Goal: Check status: Check status

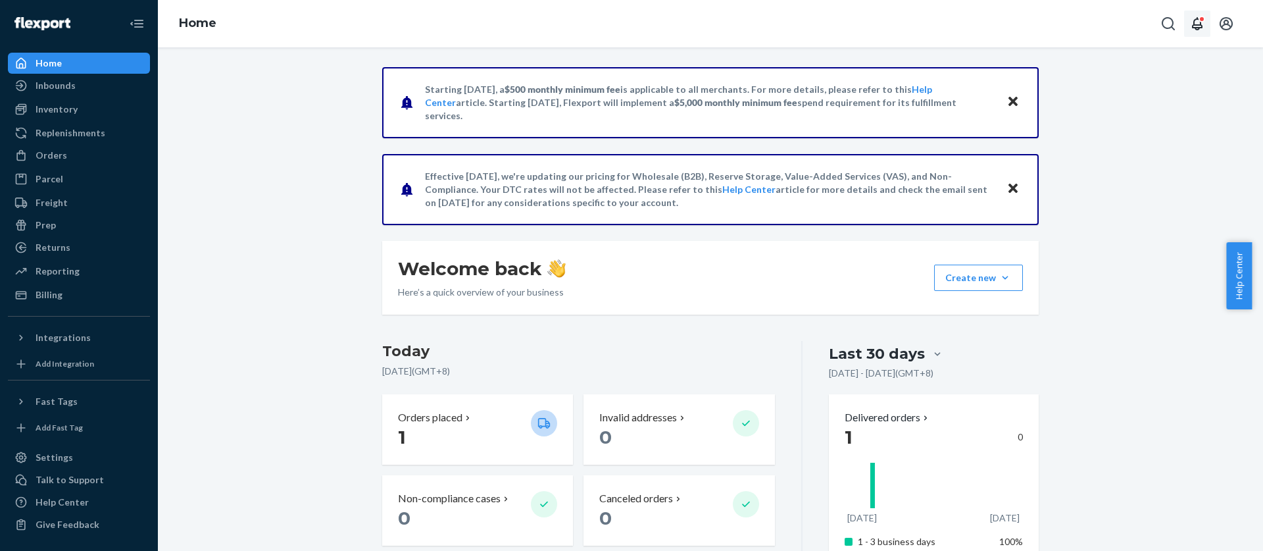
click at [1196, 24] on icon "Open notifications" at bounding box center [1197, 24] width 16 height 16
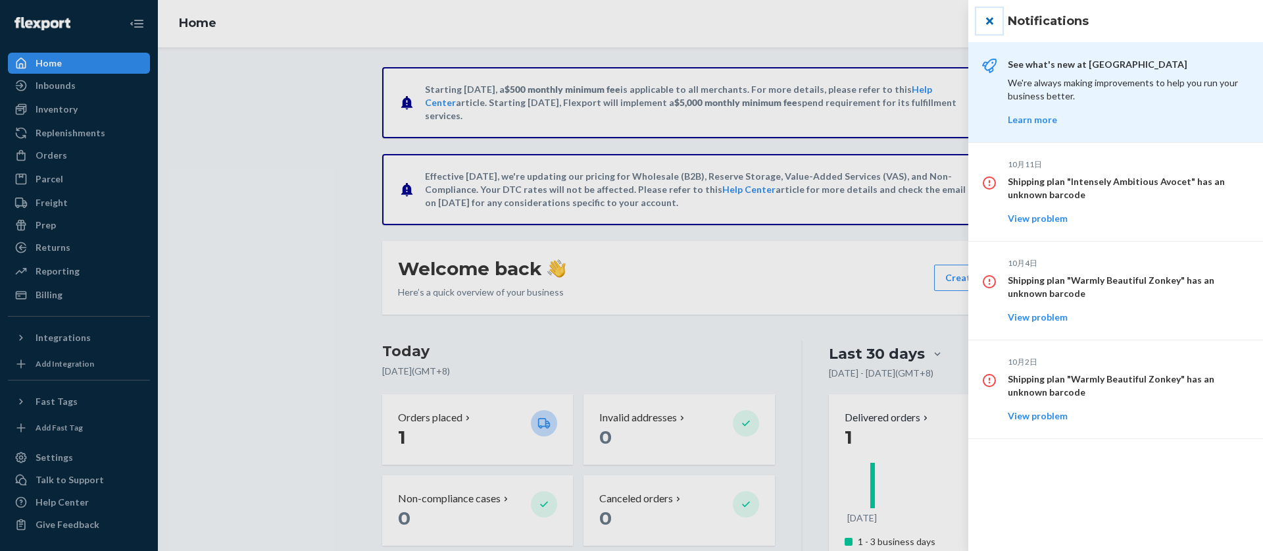
click at [994, 20] on button "close" at bounding box center [989, 21] width 26 height 26
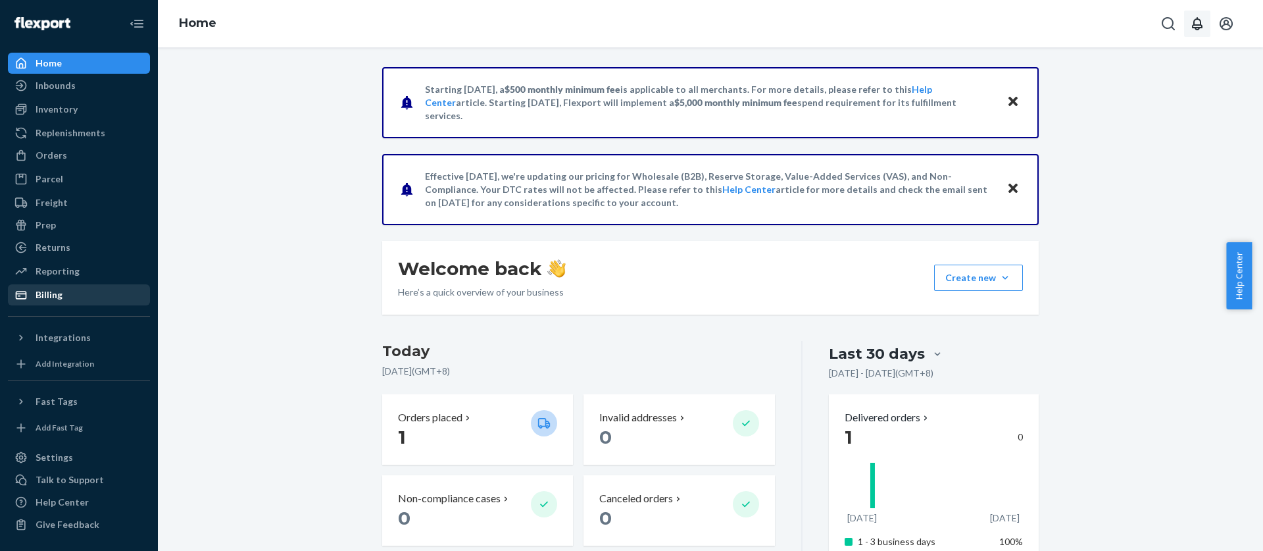
click at [30, 287] on div "Billing" at bounding box center [78, 294] width 139 height 18
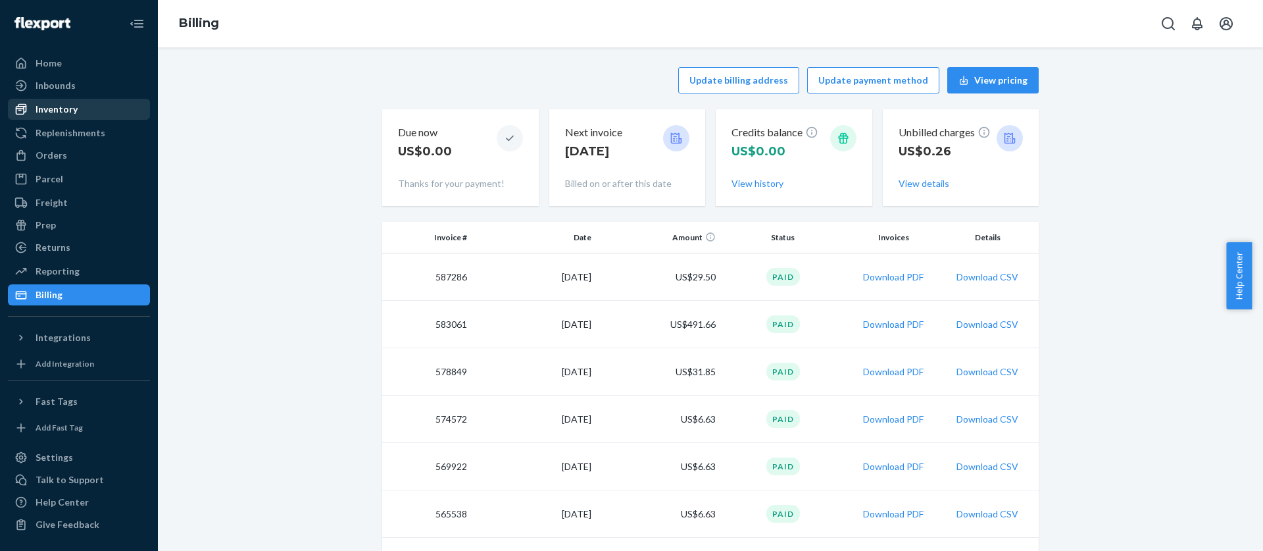
click at [59, 105] on div "Inventory" at bounding box center [57, 109] width 42 height 13
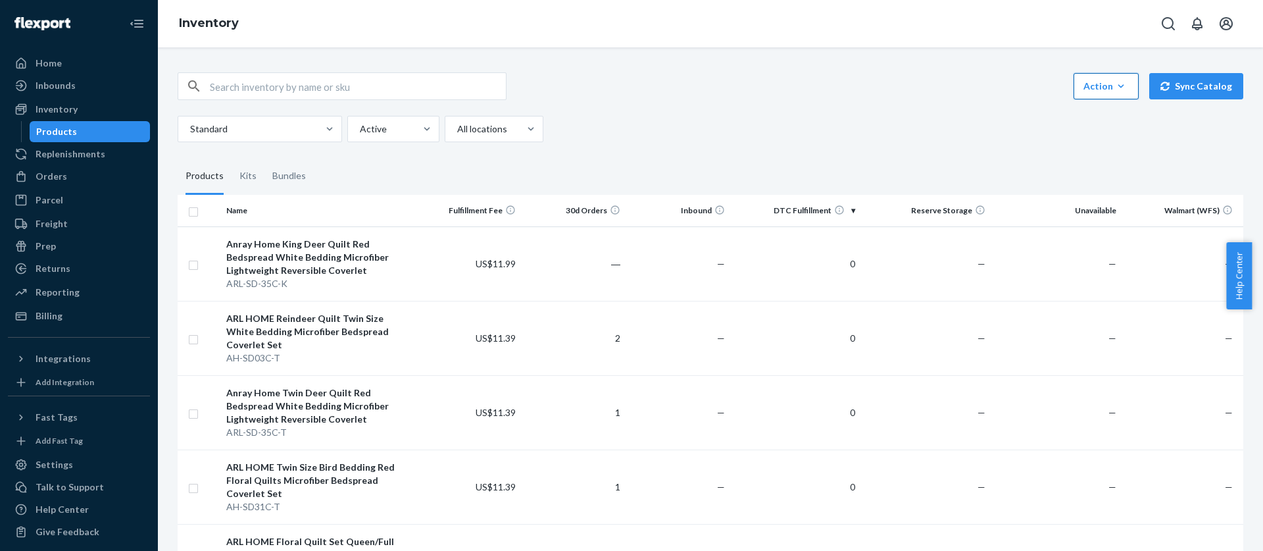
click at [1114, 84] on icon "button" at bounding box center [1120, 86] width 13 height 13
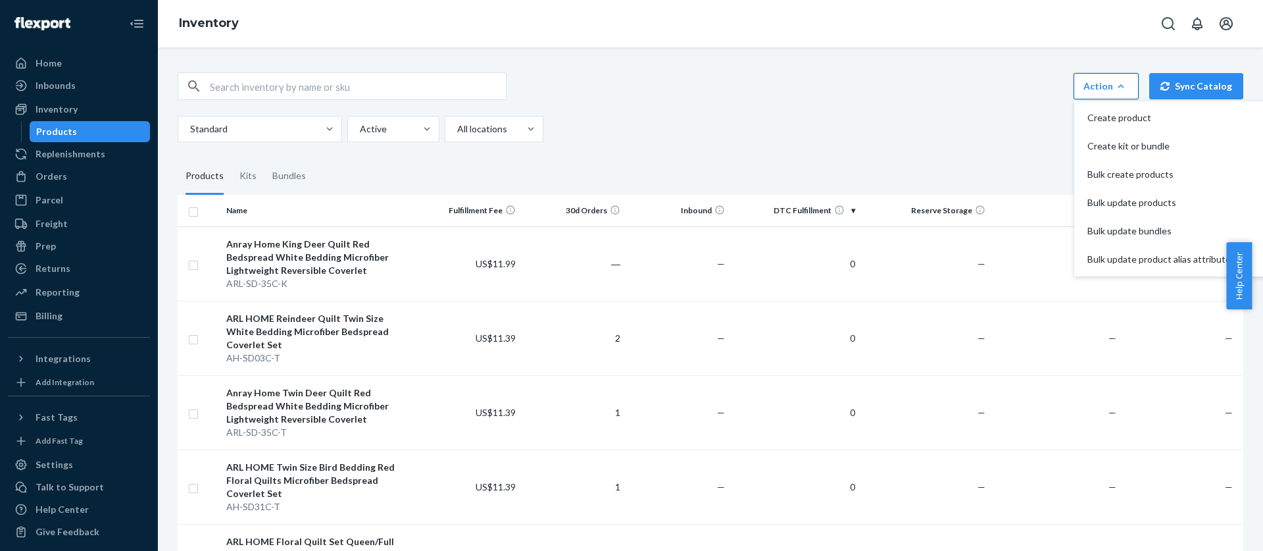
click at [917, 102] on div "Action Create product Create kit or bundle Bulk create products Bulk update pro…" at bounding box center [711, 107] width 1066 height 70
click at [70, 220] on div "Freight" at bounding box center [78, 223] width 139 height 18
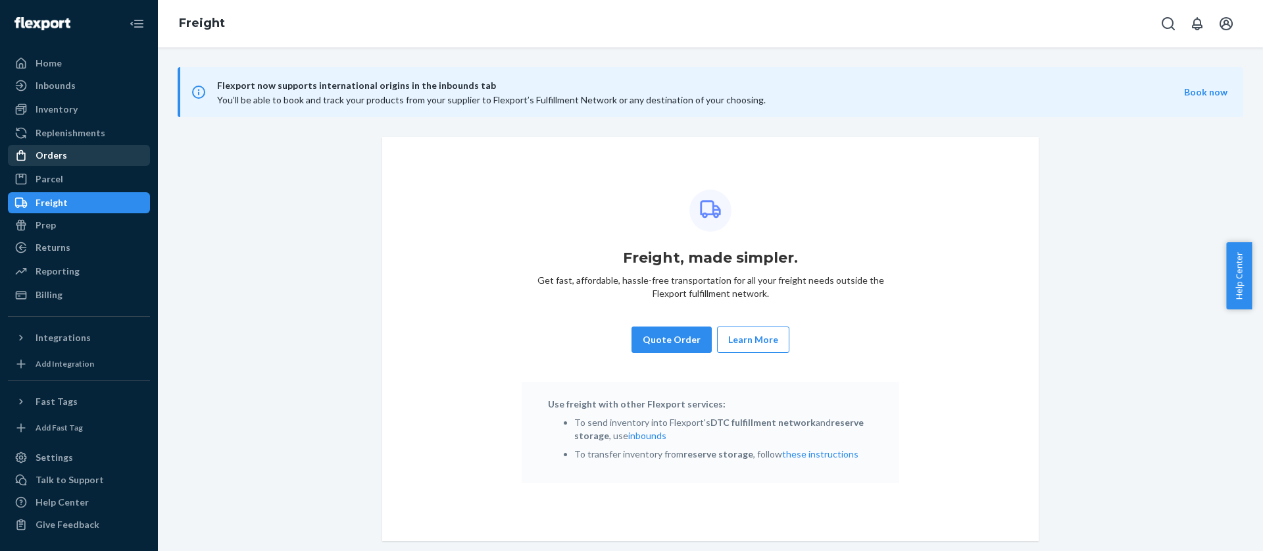
click at [61, 159] on div "Orders" at bounding box center [52, 155] width 32 height 13
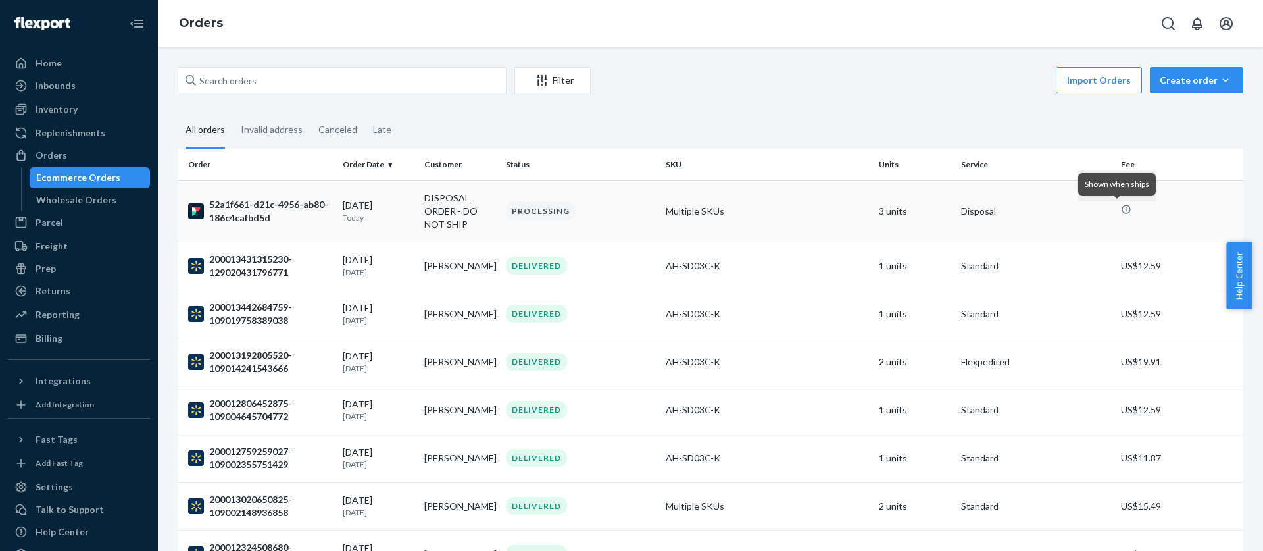
click at [1121, 209] on icon at bounding box center [1126, 209] width 11 height 11
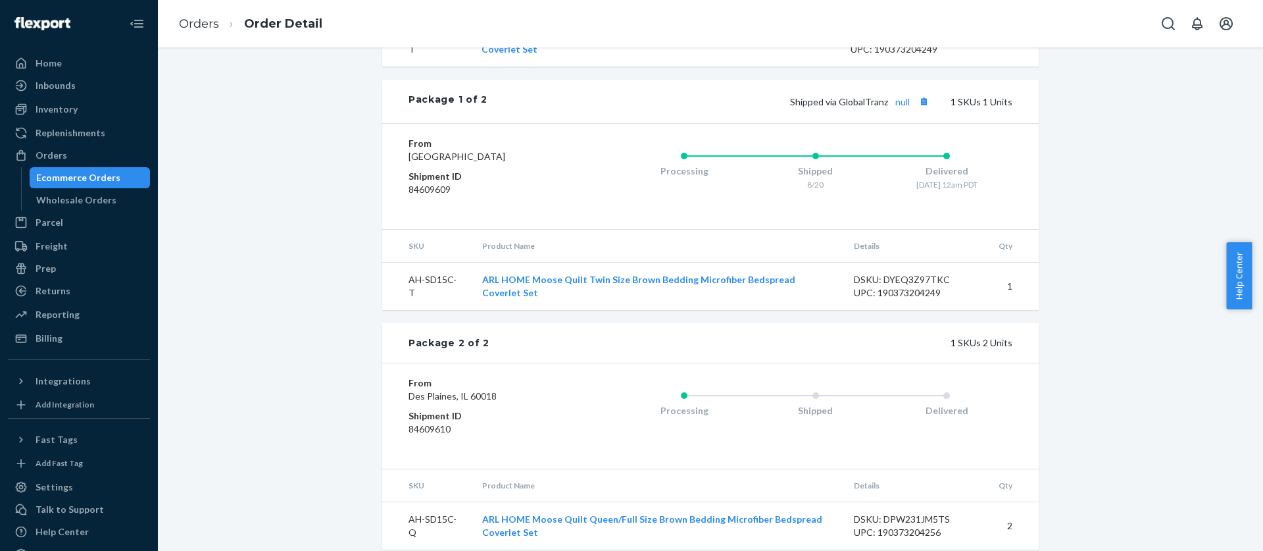
scroll to position [502, 0]
